Goal: Information Seeking & Learning: Learn about a topic

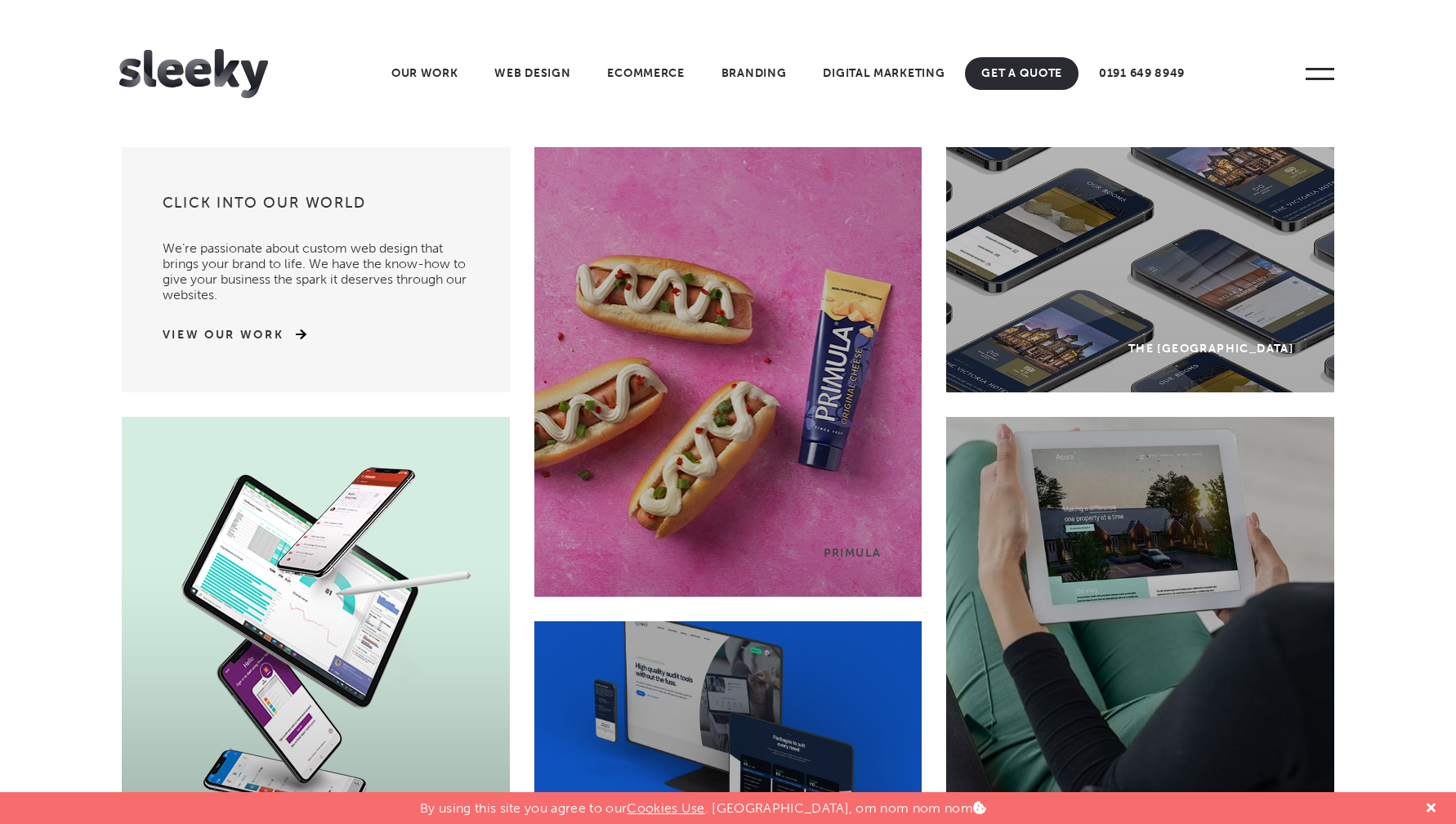
click at [1336, 82] on span at bounding box center [1320, 74] width 45 height 45
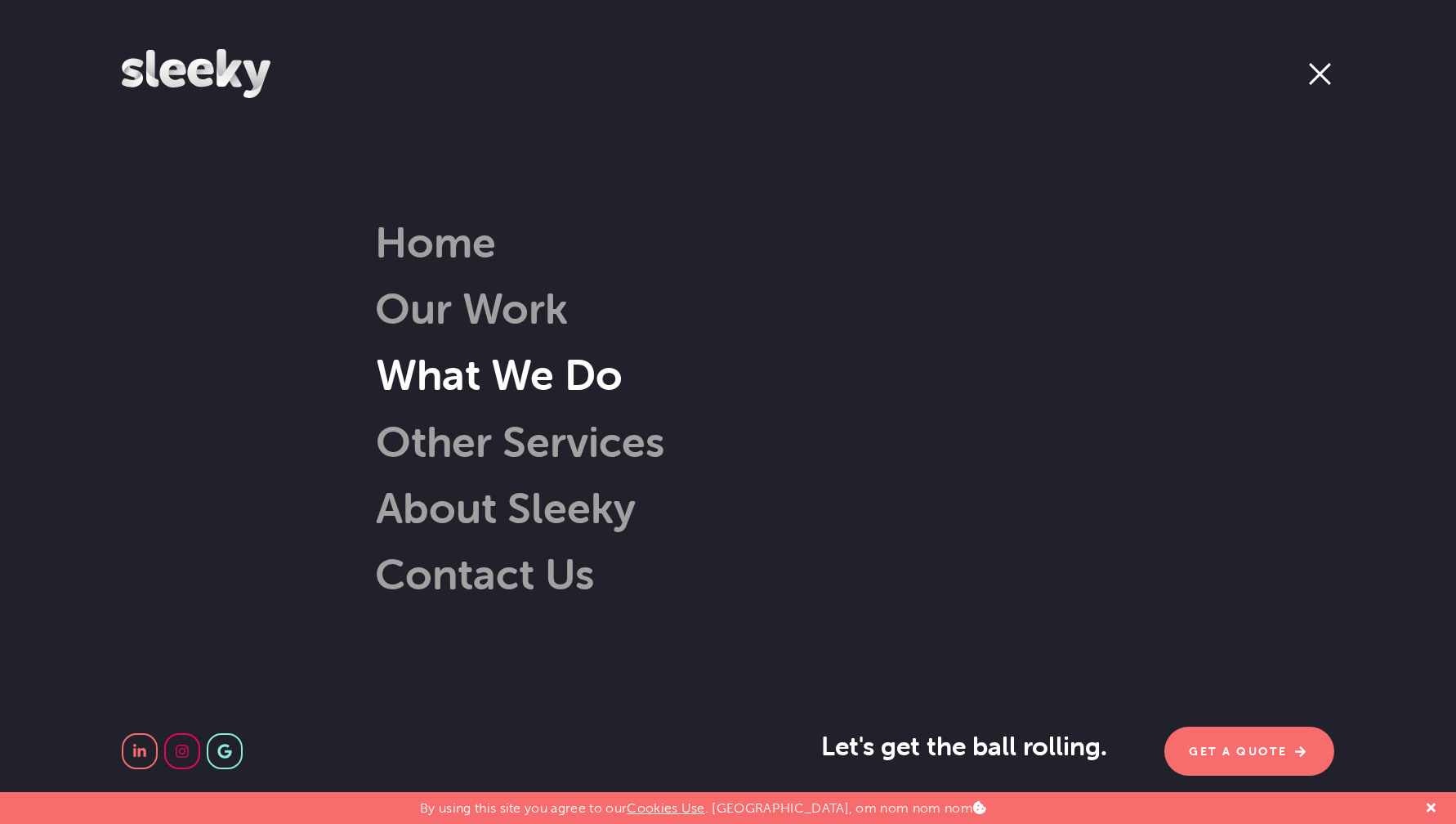
click at [534, 375] on link "What We Do" at bounding box center [474, 374] width 295 height 52
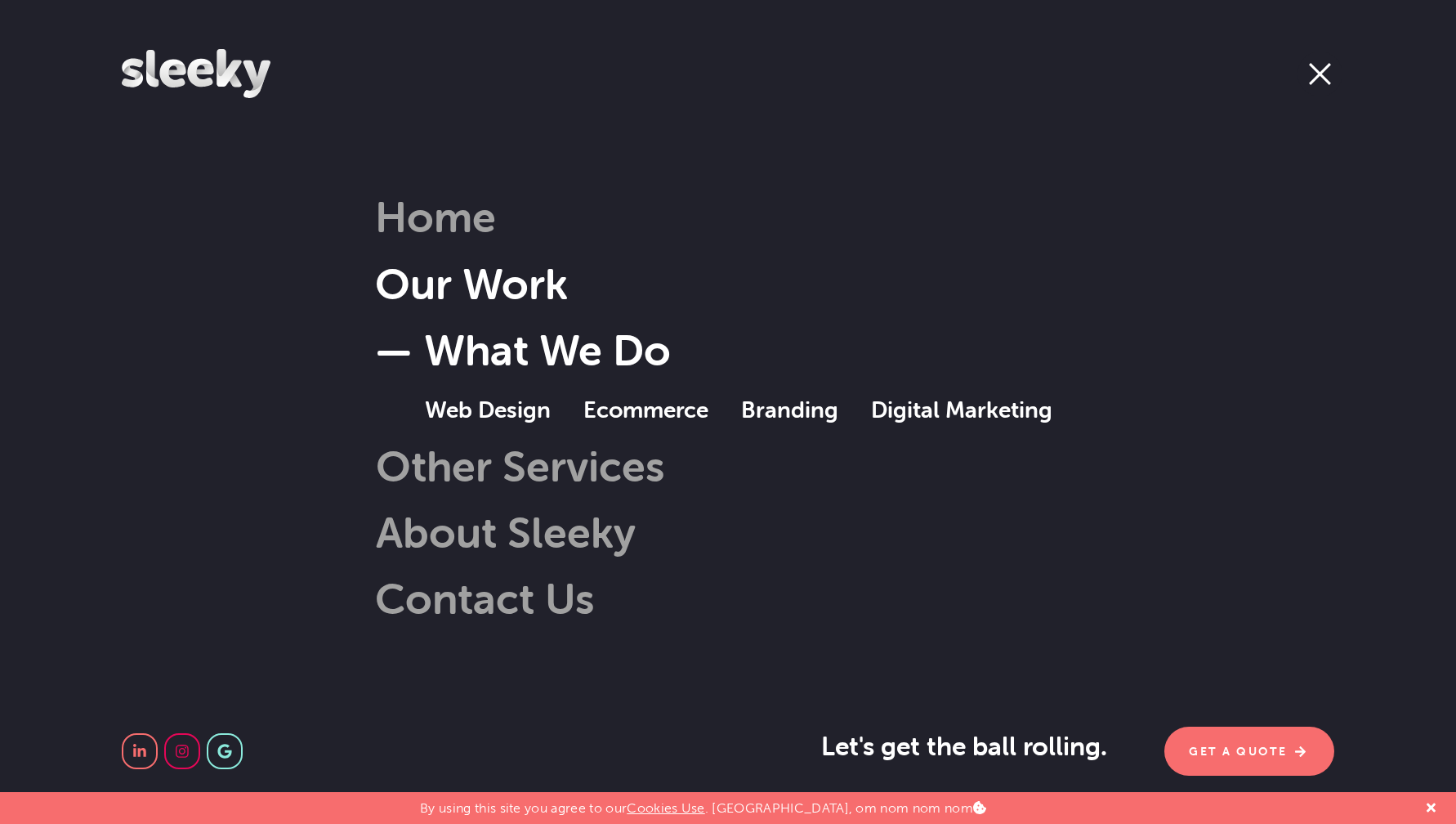
click at [492, 296] on link "Our Work" at bounding box center [471, 283] width 193 height 52
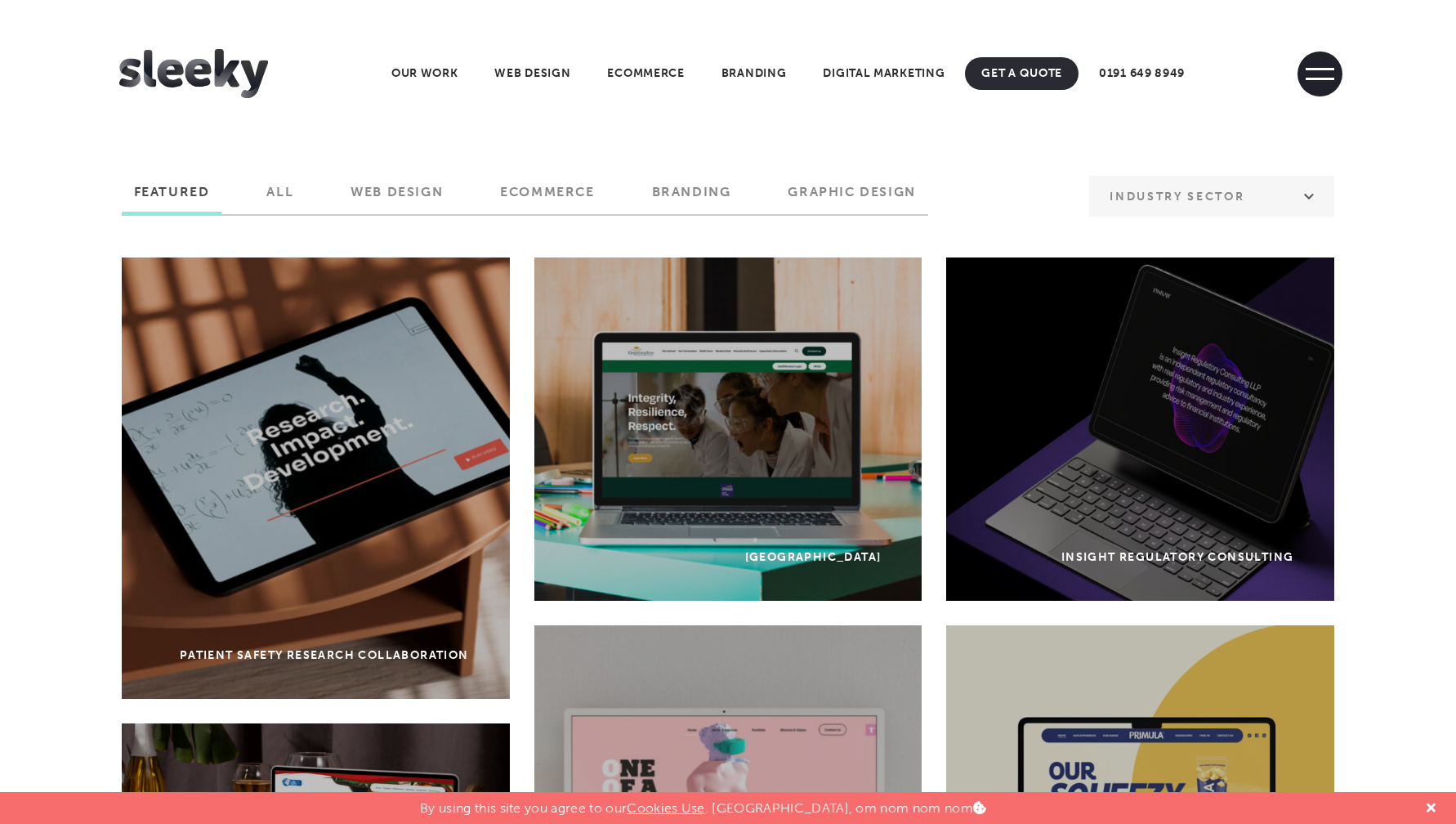
click at [1323, 78] on span at bounding box center [1319, 79] width 29 height 3
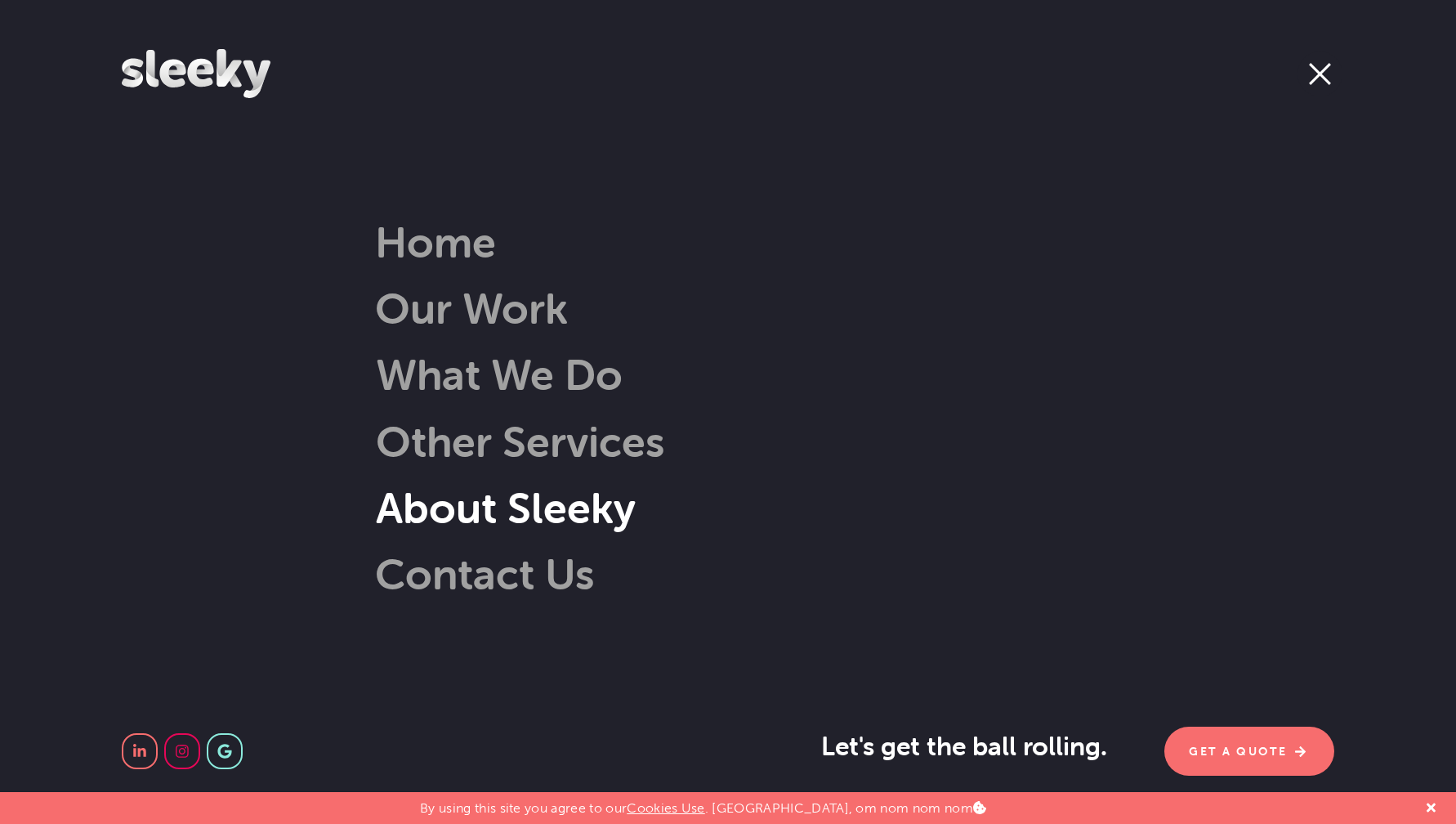
click at [599, 512] on link "About Sleeky" at bounding box center [481, 508] width 309 height 52
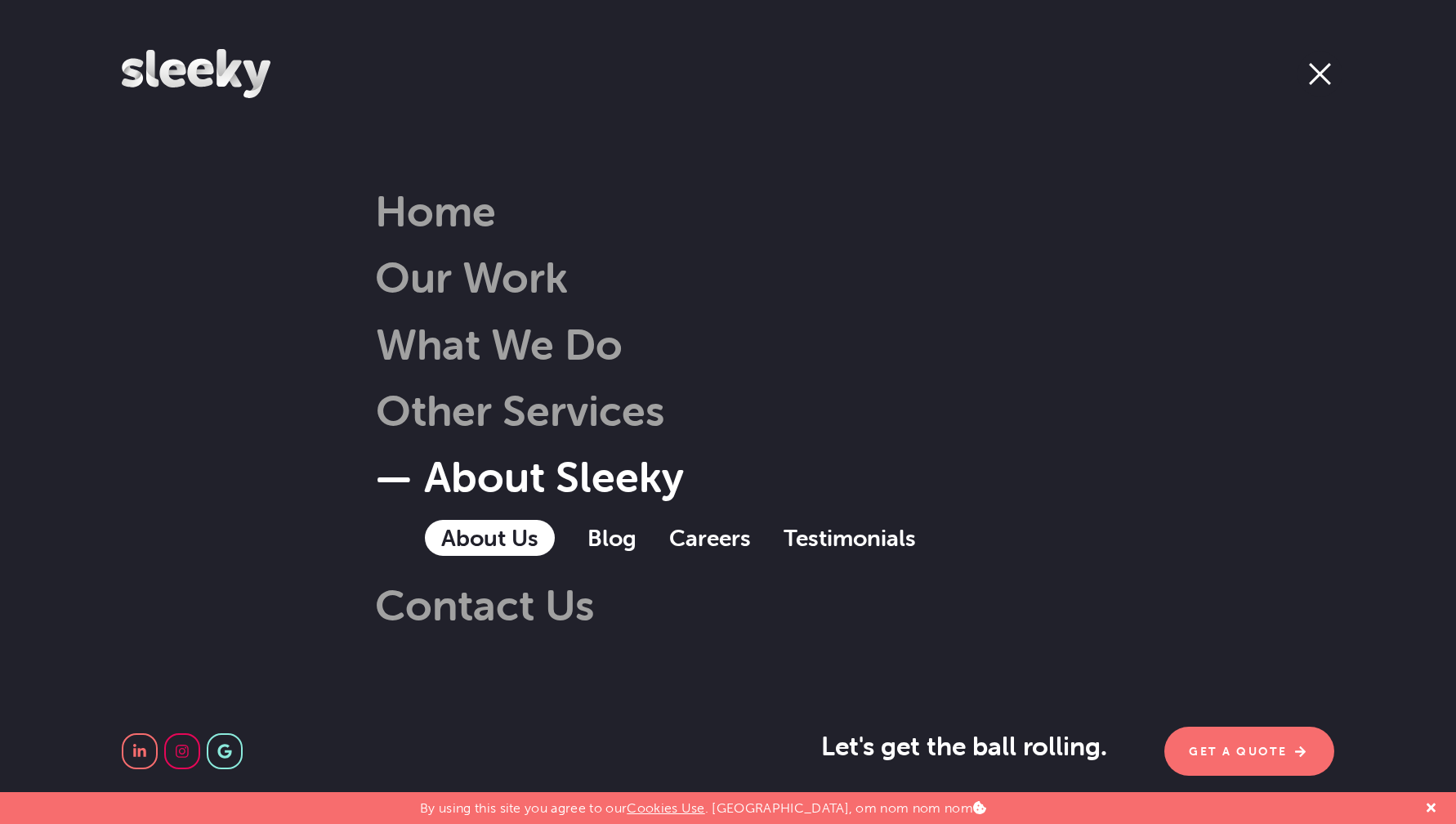
click at [480, 537] on link "About Us" at bounding box center [490, 538] width 130 height 36
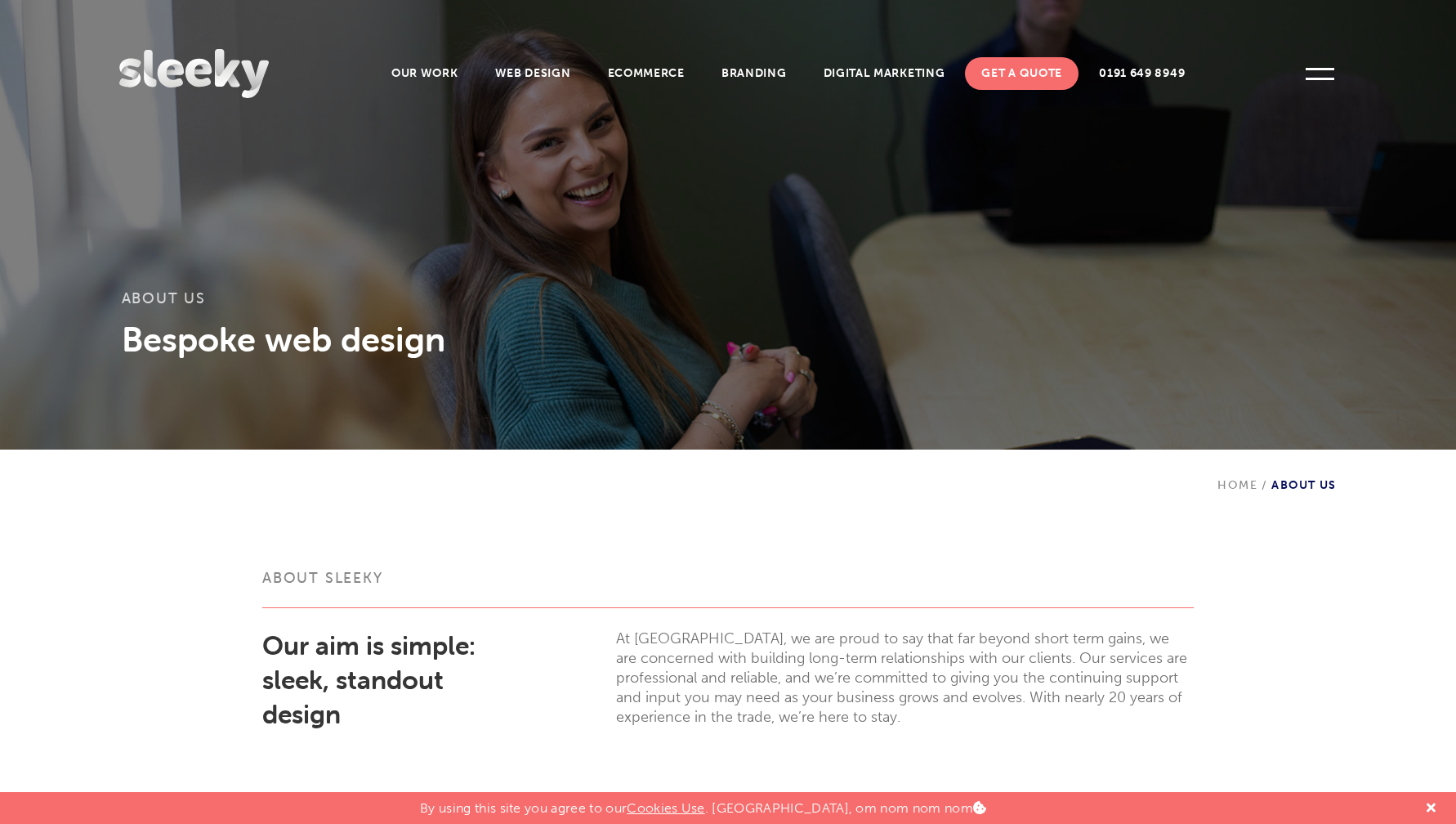
click at [175, 94] on img at bounding box center [194, 74] width 149 height 49
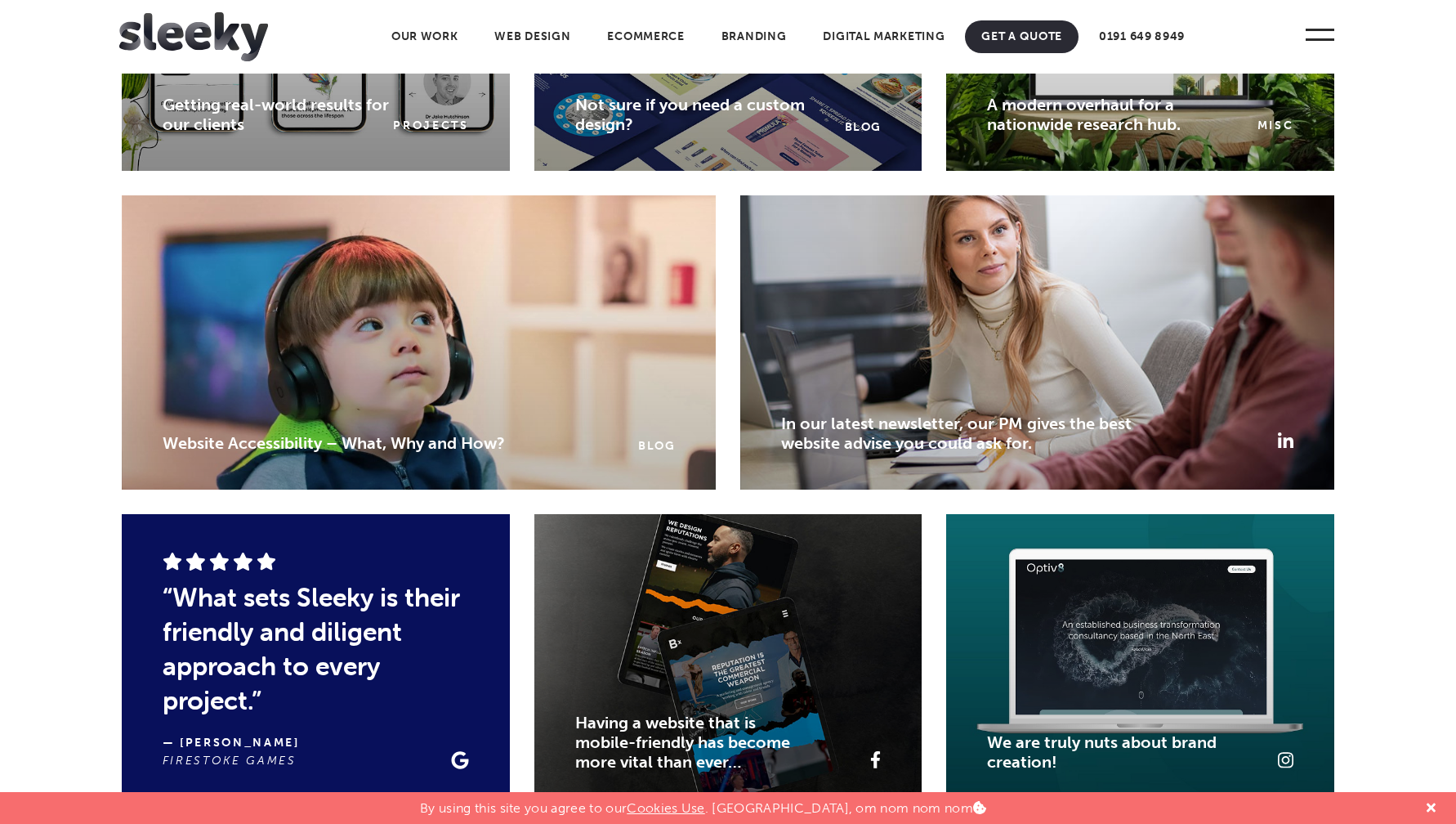
scroll to position [2629, 0]
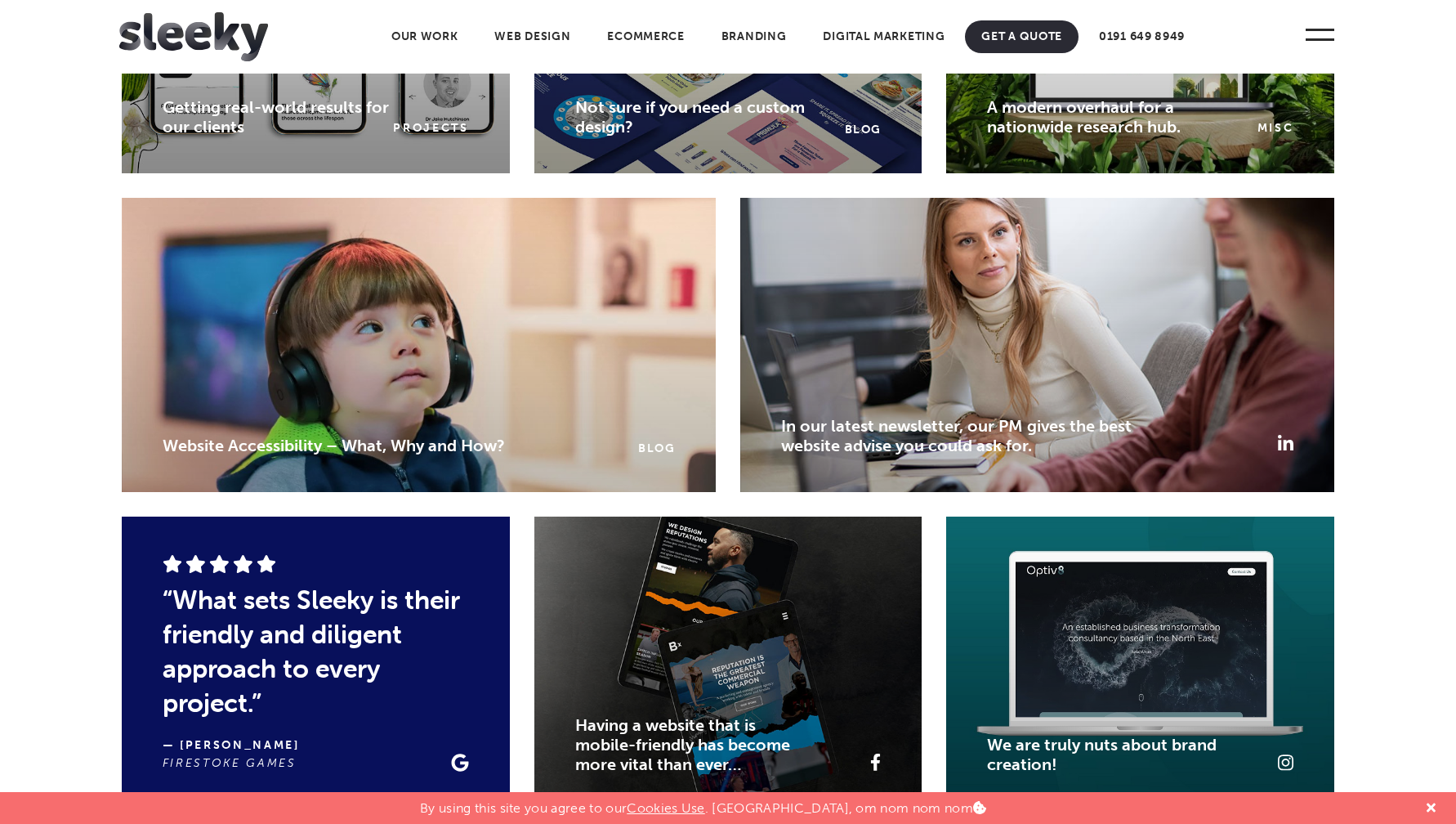
click at [1188, 333] on div at bounding box center [1038, 345] width 594 height 295
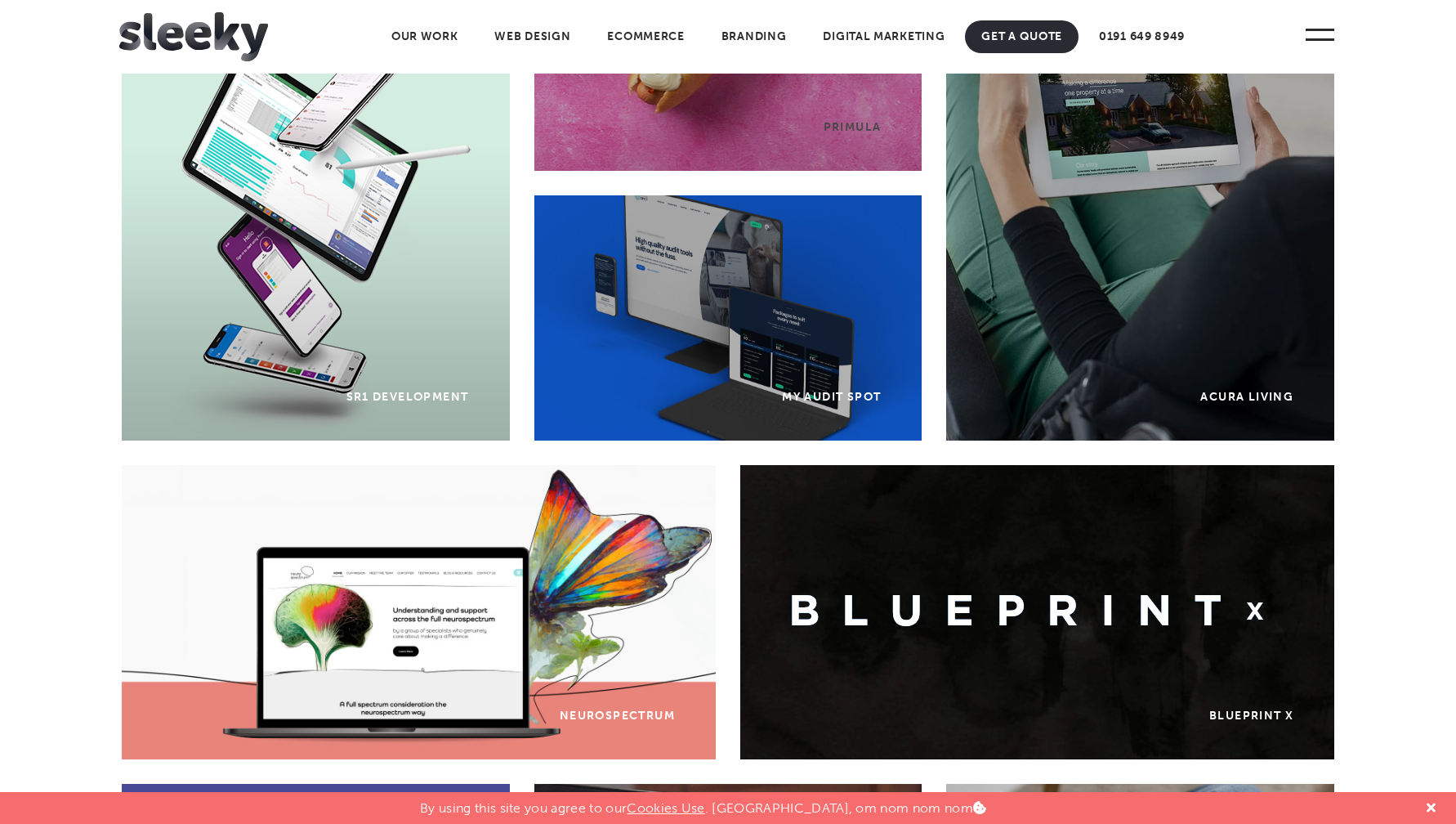
scroll to position [0, 0]
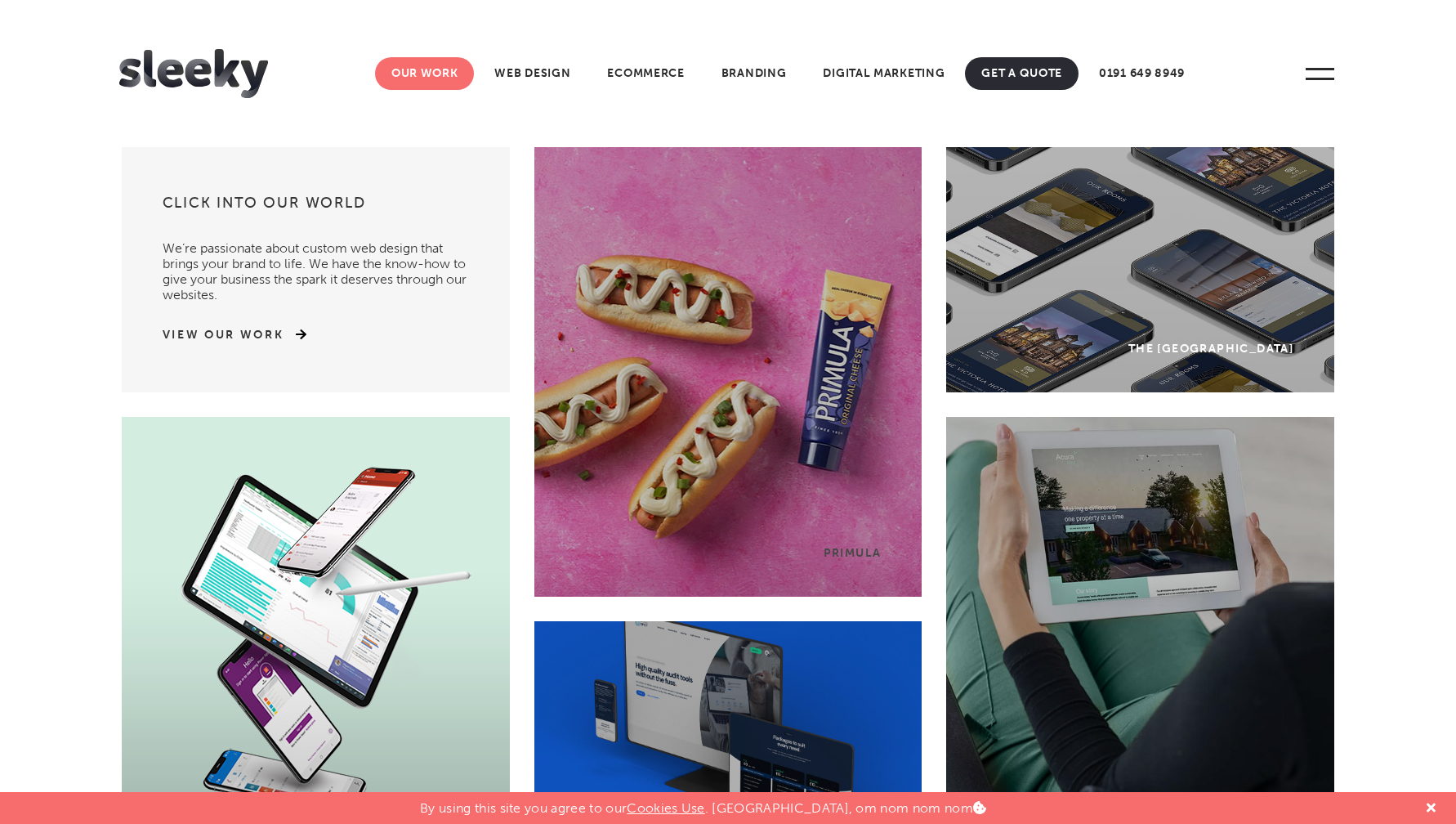
click at [430, 65] on link "Our Work" at bounding box center [424, 74] width 100 height 33
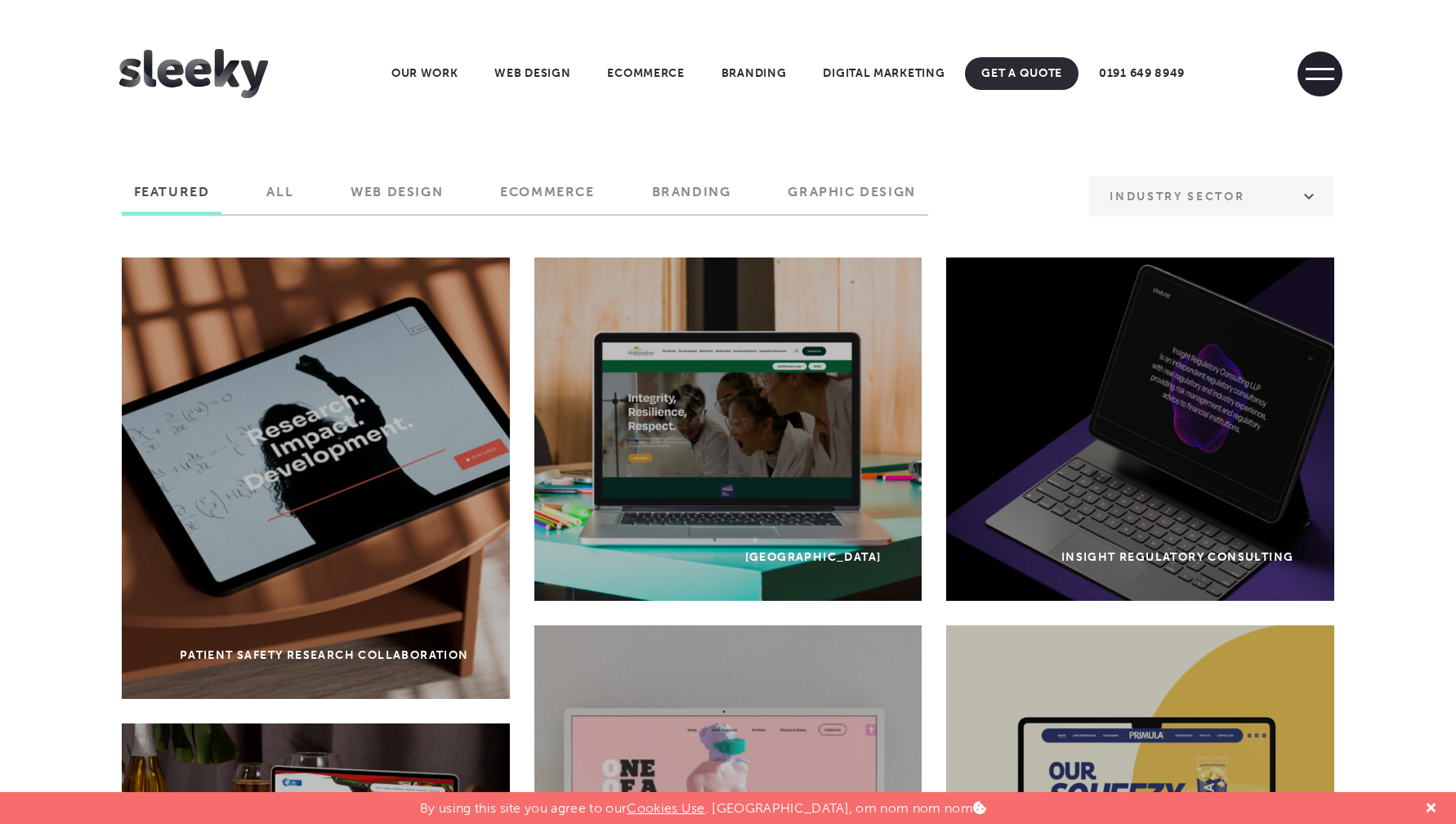
click at [1325, 61] on span at bounding box center [1320, 74] width 45 height 45
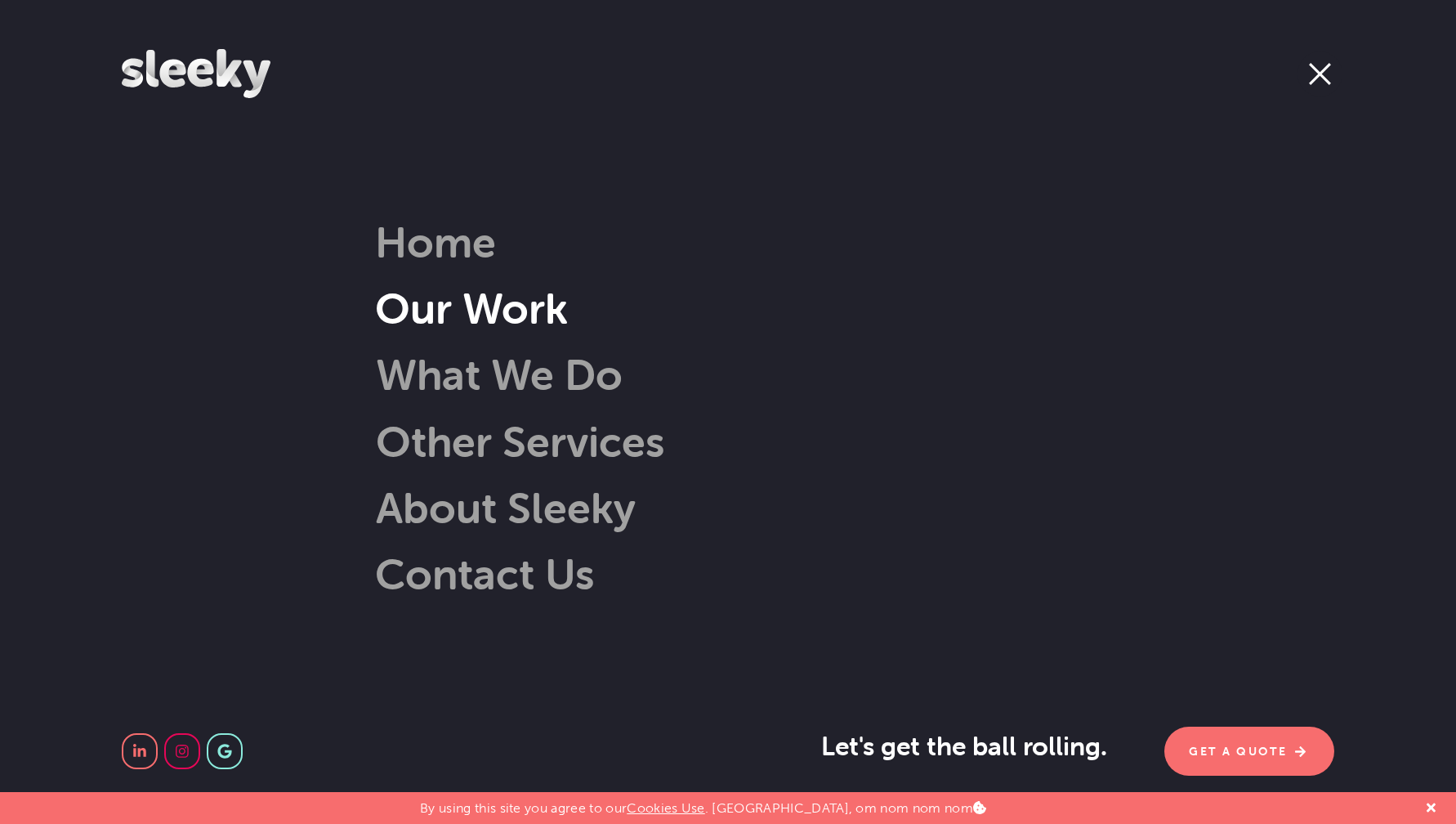
click at [529, 295] on link "Our Work" at bounding box center [471, 308] width 193 height 52
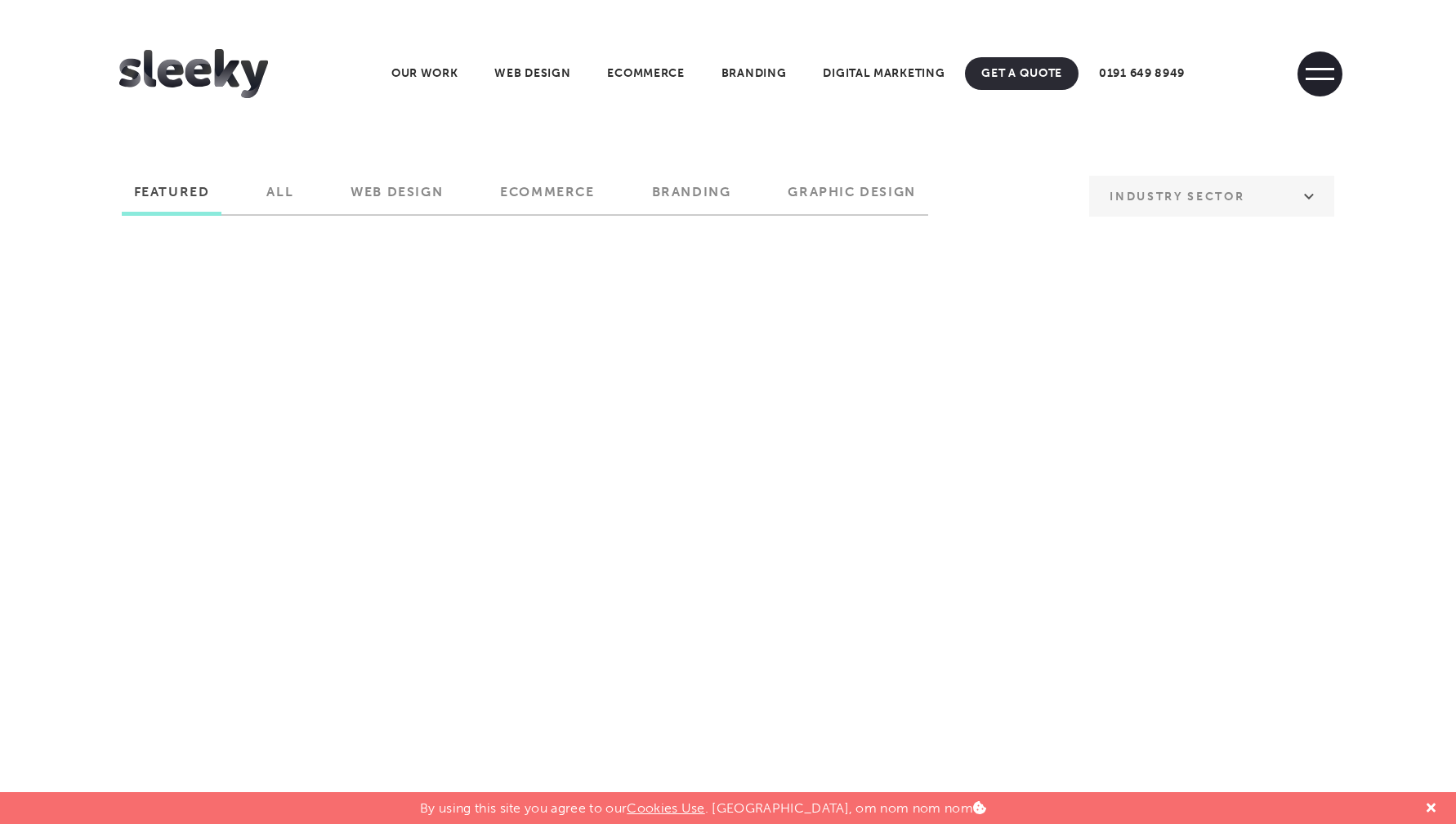
click at [1327, 72] on span at bounding box center [1320, 74] width 45 height 45
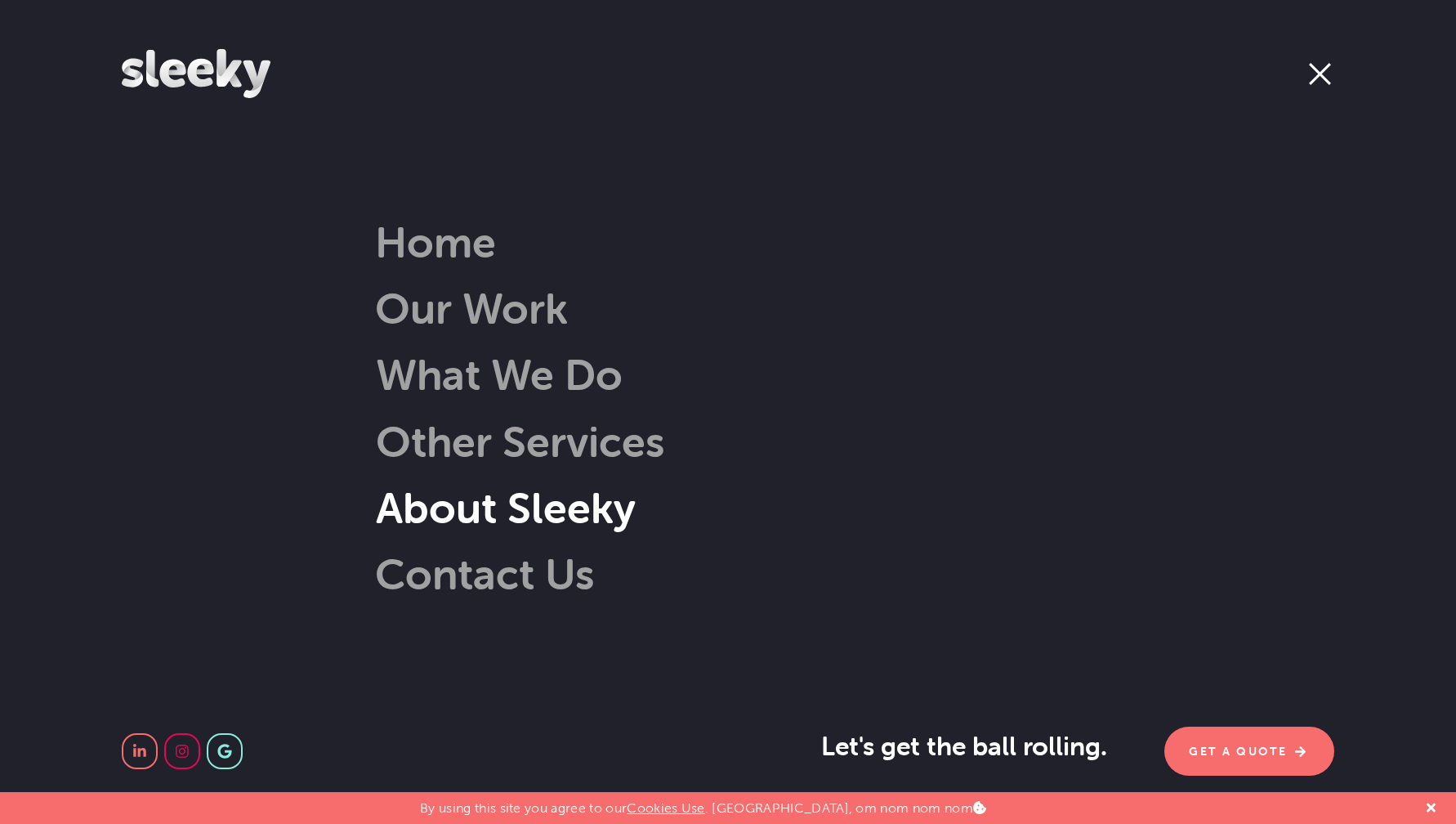
click at [537, 504] on link "About Sleeky" at bounding box center [481, 508] width 309 height 52
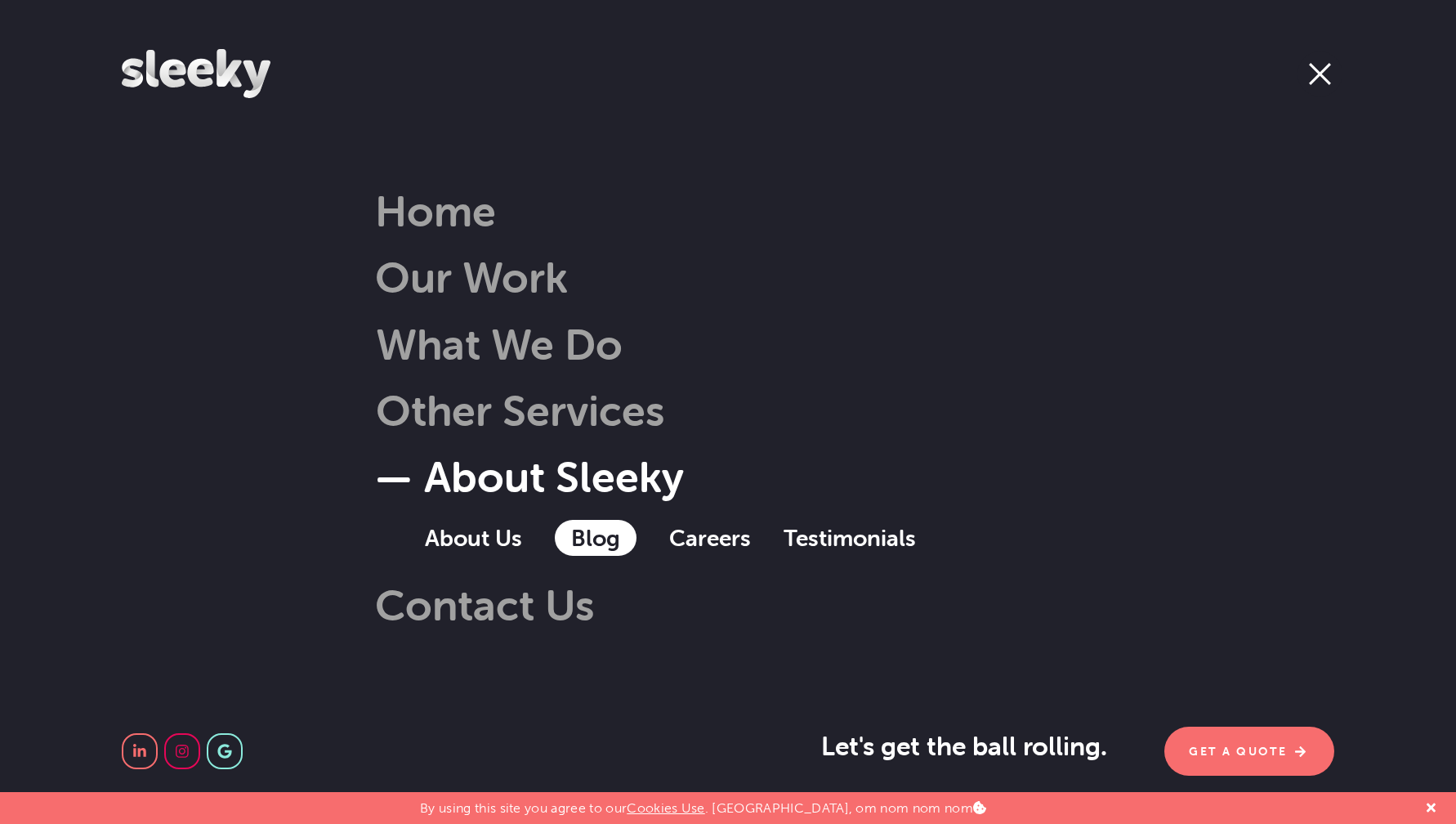
click at [599, 546] on link "Blog" at bounding box center [596, 538] width 81 height 36
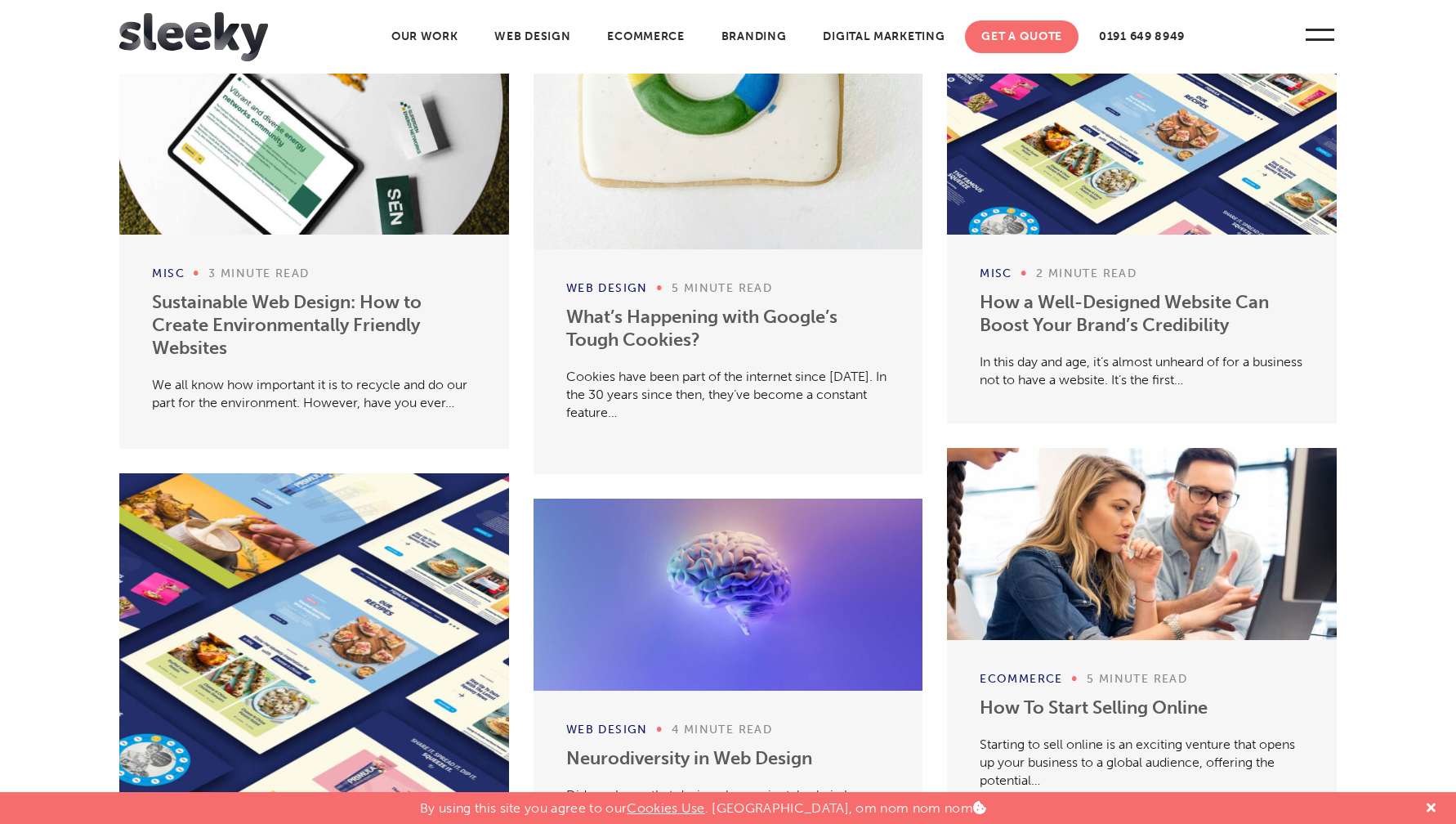
scroll to position [717, 0]
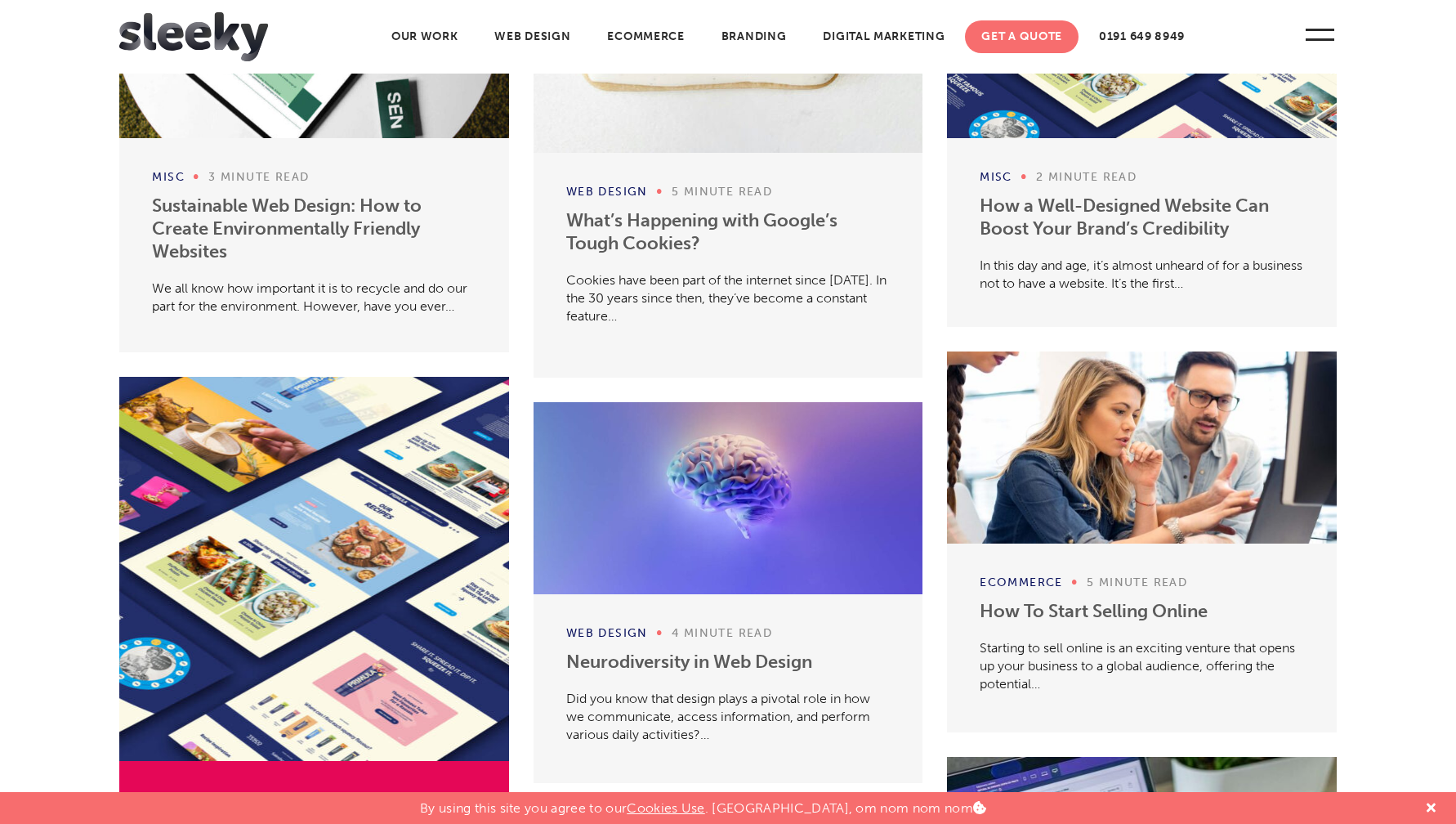
click at [1153, 494] on div at bounding box center [1141, 448] width 389 height 192
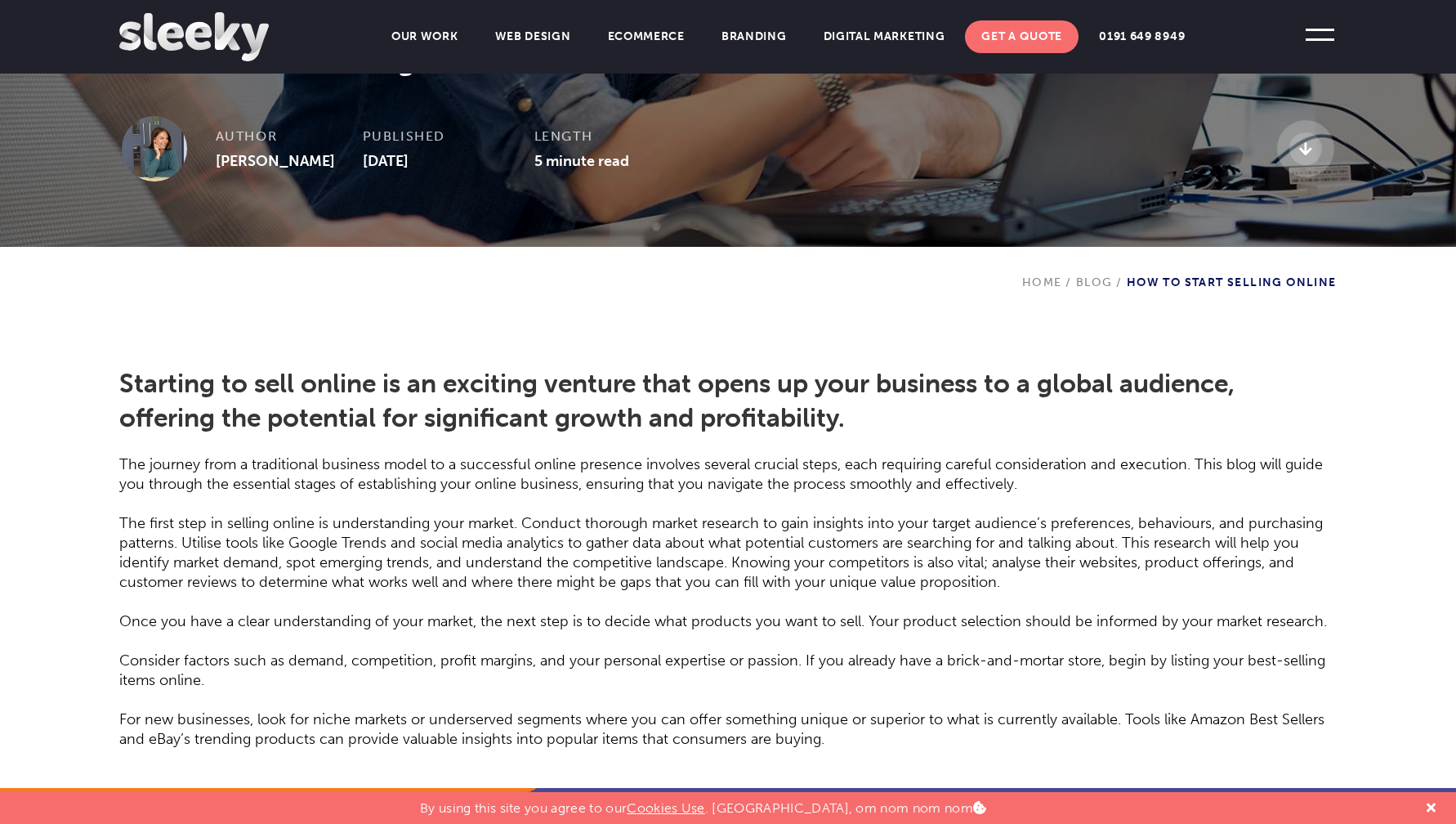
scroll to position [509, 0]
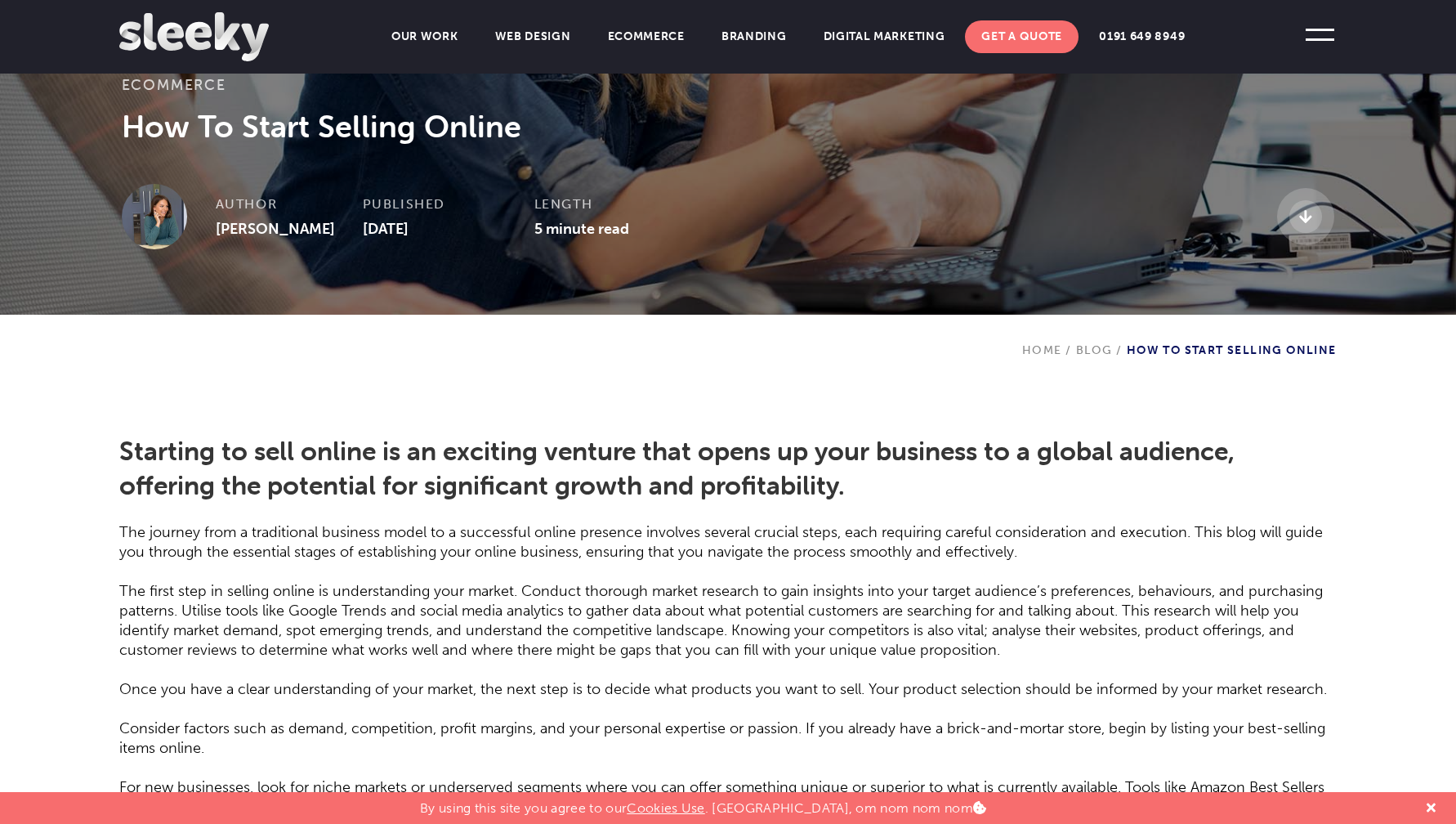
click at [243, 237] on div "Ecommerce How To Start Selling Online Author [PERSON_NAME] Published [DATE] Len…" at bounding box center [728, 162] width 1456 height 174
click at [243, 230] on div "Author [PERSON_NAME]" at bounding box center [289, 208] width 147 height 49
click at [231, 227] on div "Author [PERSON_NAME]" at bounding box center [289, 208] width 147 height 49
click at [184, 211] on img at bounding box center [154, 216] width 65 height 65
click at [164, 220] on img at bounding box center [154, 216] width 65 height 65
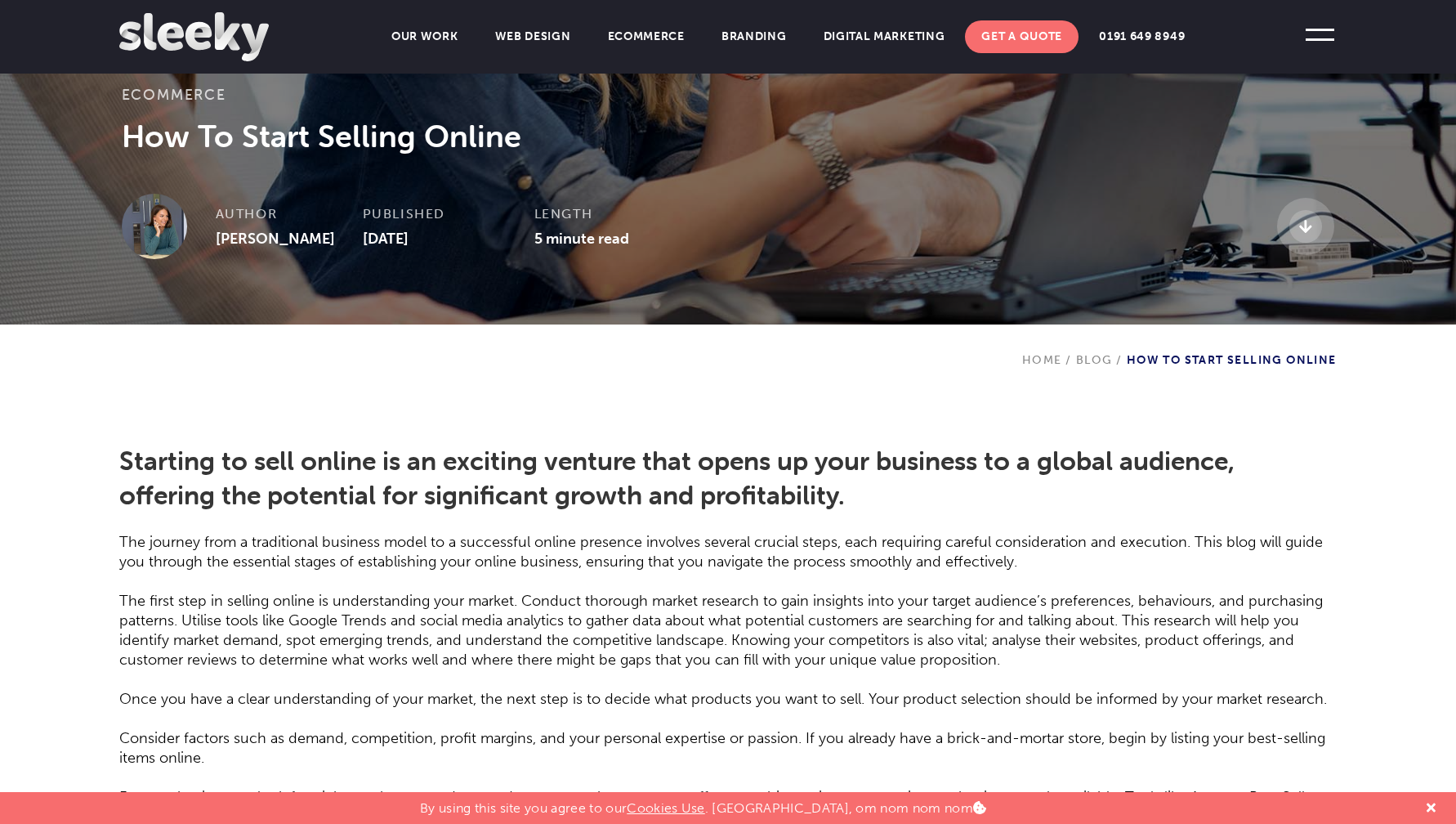
scroll to position [500, 0]
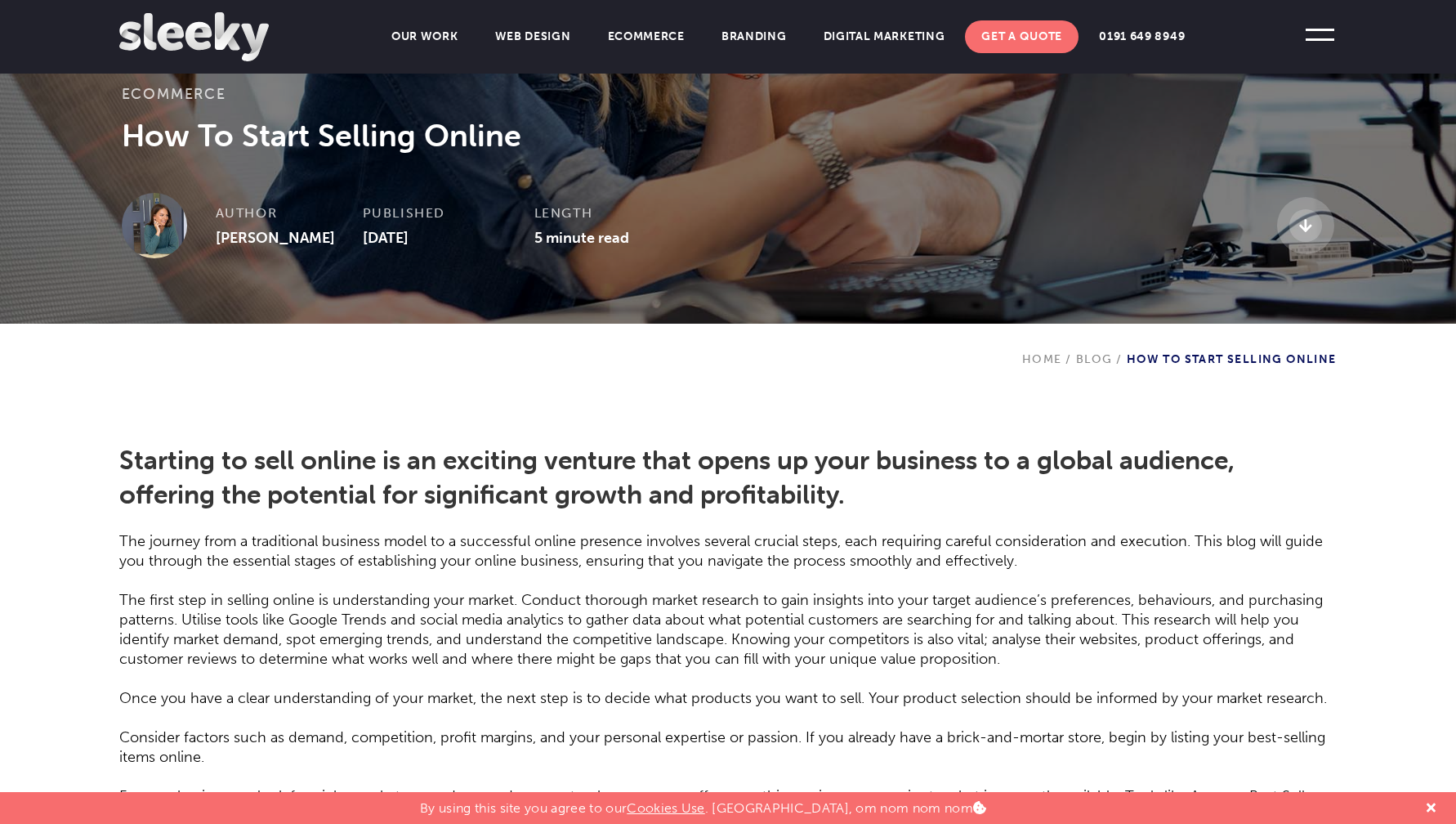
click at [159, 229] on img at bounding box center [154, 225] width 65 height 65
click at [209, 227] on div at bounding box center [169, 225] width 94 height 65
click at [223, 219] on strong "Author" at bounding box center [247, 213] width 62 height 16
click at [253, 252] on div "Ecommerce How To Start Selling Online Author [PERSON_NAME] Published [DATE] Len…" at bounding box center [728, 171] width 1456 height 174
click at [256, 238] on div "Author [PERSON_NAME]" at bounding box center [289, 217] width 147 height 49
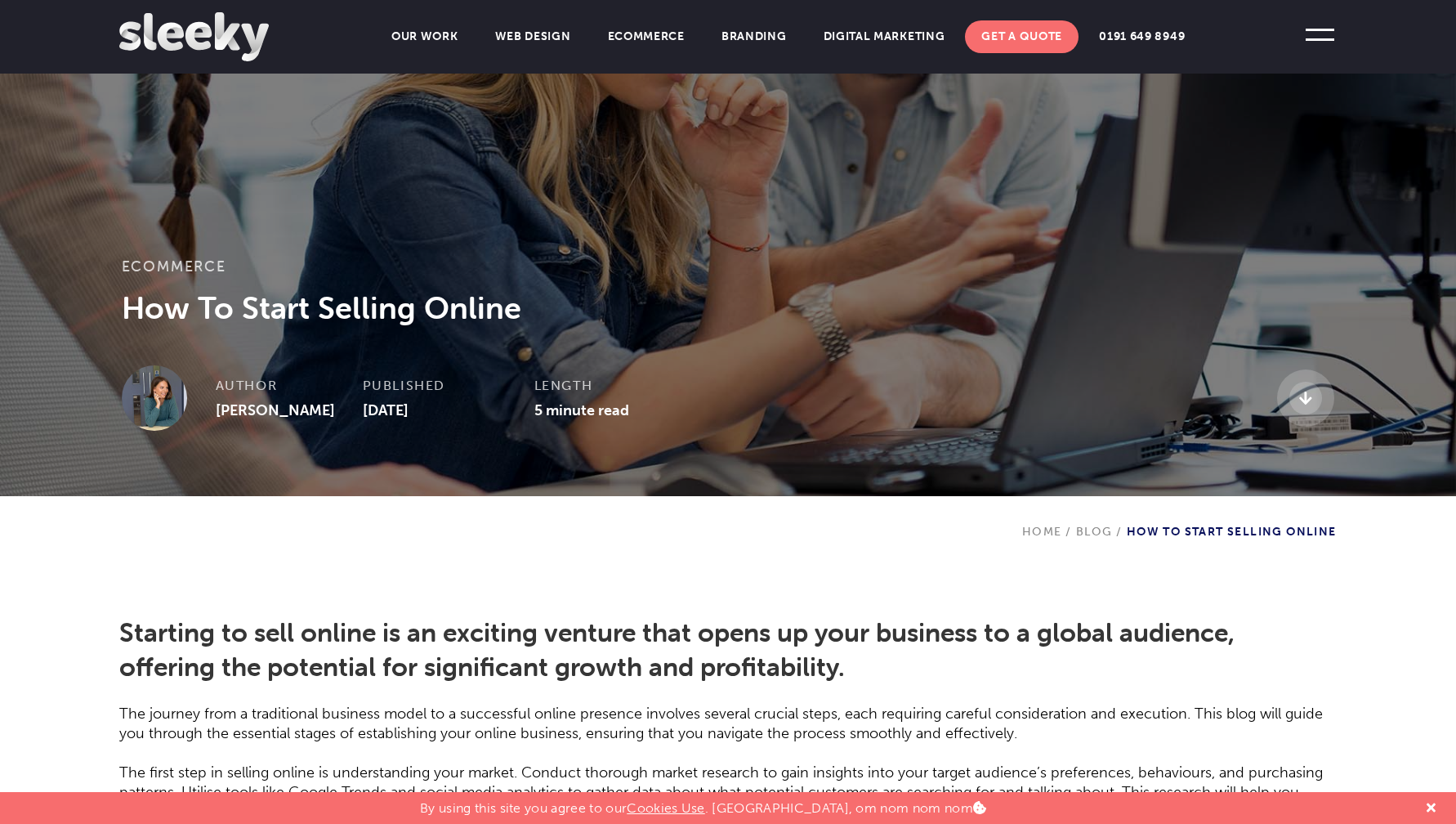
scroll to position [179, 0]
